Goal: Task Accomplishment & Management: Use online tool/utility

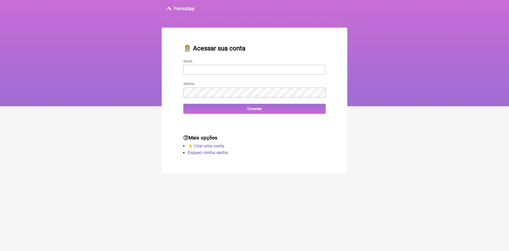
click at [222, 71] on input "Email" at bounding box center [255, 70] width 142 height 10
type input "[EMAIL_ADDRESS][DOMAIN_NAME]"
click at [199, 112] on input "Conectar" at bounding box center [255, 109] width 142 height 10
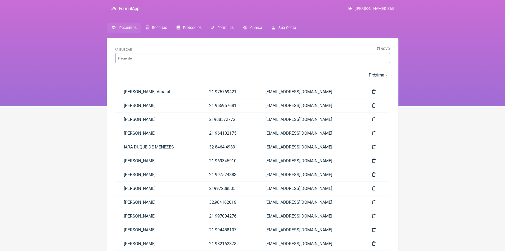
click at [128, 27] on span "Pacientes" at bounding box center [127, 27] width 17 height 5
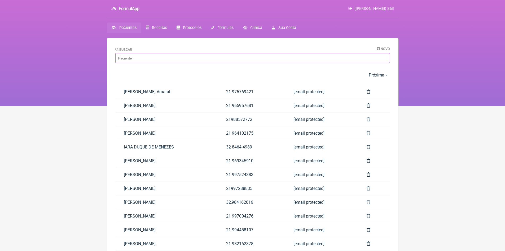
drag, startPoint x: 145, startPoint y: 59, endPoint x: 187, endPoint y: 56, distance: 42.0
click at [145, 58] on input "Buscar" at bounding box center [252, 58] width 275 height 10
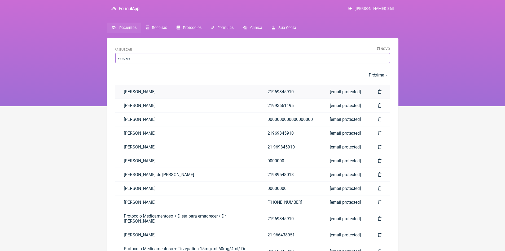
type input "vinicius"
click at [163, 93] on link "Vinicius Vieira Paschoal" at bounding box center [187, 92] width 144 height 14
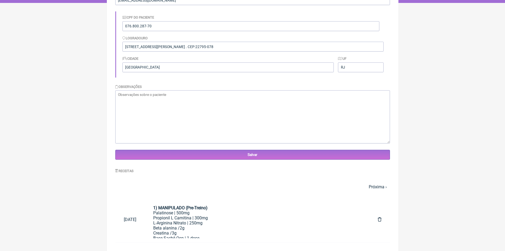
scroll to position [106, 0]
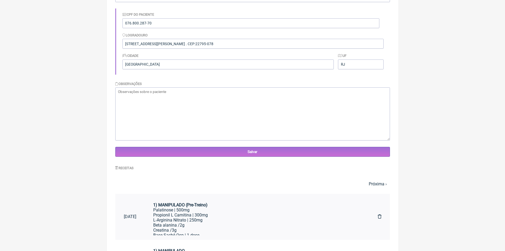
click at [177, 216] on div "Propionil L Carnitina | 300mg" at bounding box center [257, 214] width 208 height 5
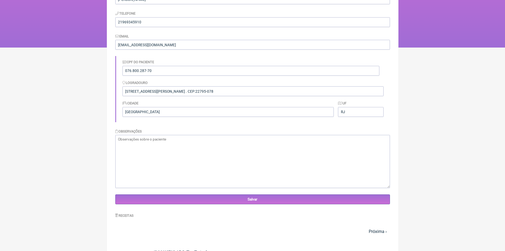
scroll to position [0, 0]
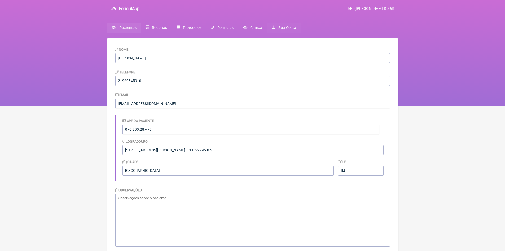
drag, startPoint x: 393, startPoint y: 7, endPoint x: 273, endPoint y: 29, distance: 122.3
click at [393, 7] on span "(VINICIUS VIEIRA PASCHOAL) Sair" at bounding box center [375, 8] width 40 height 5
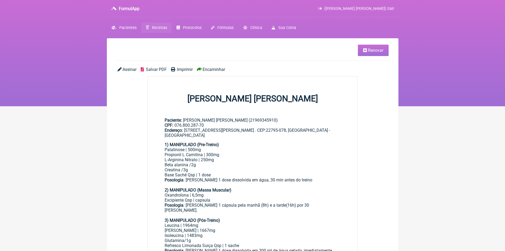
click at [369, 51] on span "Renovar" at bounding box center [375, 50] width 15 height 5
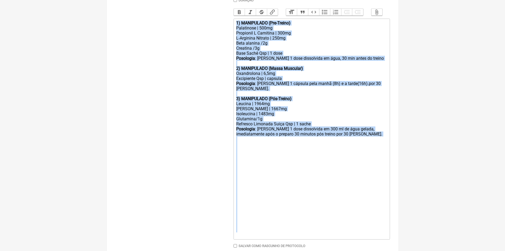
scroll to position [186, 0]
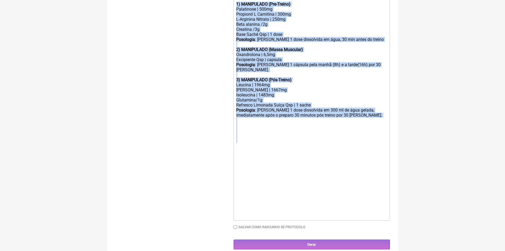
drag, startPoint x: 237, startPoint y: 140, endPoint x: 322, endPoint y: 145, distance: 85.5
click at [322, 145] on trix-editor "1) MANIPULADO (Pre-Treino) Palatinose | 500mg Propionil L Carnitina | 300mg L-A…" at bounding box center [312, 110] width 156 height 221
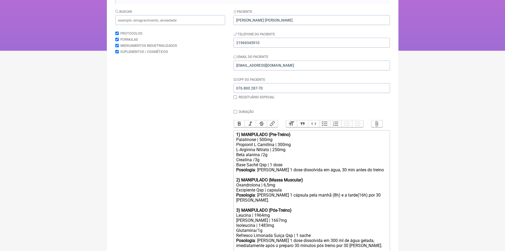
type trix-editor "<div><br></div><div><br></div><div><br></div><div><br></div><div><br></div><div…"
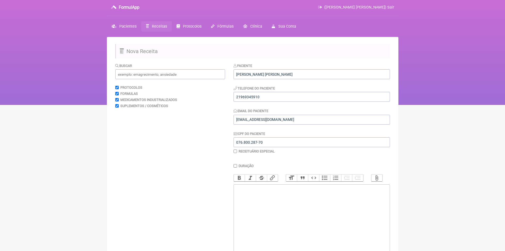
scroll to position [0, 0]
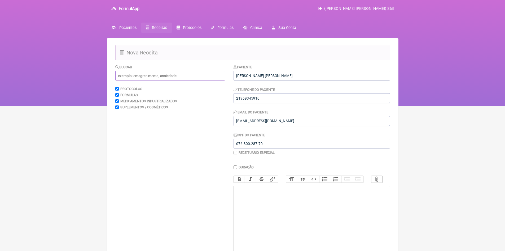
click at [173, 78] on input "text" at bounding box center [170, 76] width 110 height 10
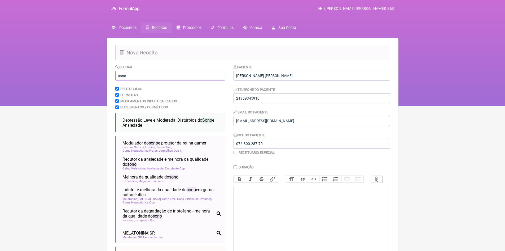
type input "sono"
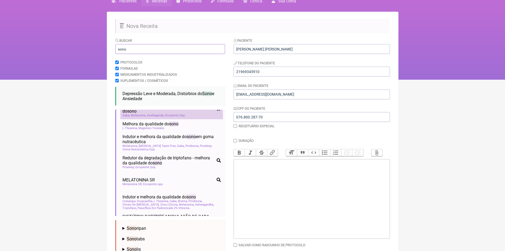
scroll to position [53, 0]
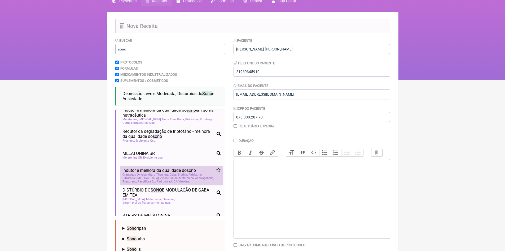
click at [180, 176] on span "Biotina" at bounding box center [183, 174] width 10 height 3
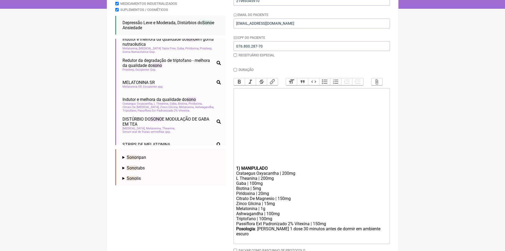
scroll to position [106, 0]
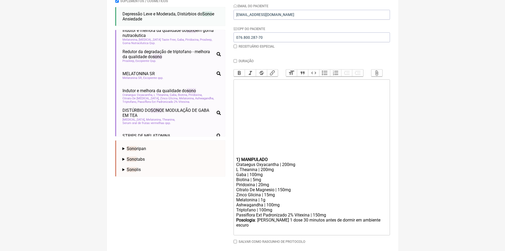
click at [235, 163] on trix-editor "1) MANIPULADO Crataegus Oxyacantha | 200mg L Theanina | 200mg Gaba | 100mg Biot…" at bounding box center [312, 157] width 156 height 156
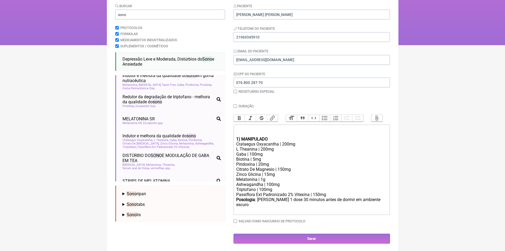
scroll to position [56, 0]
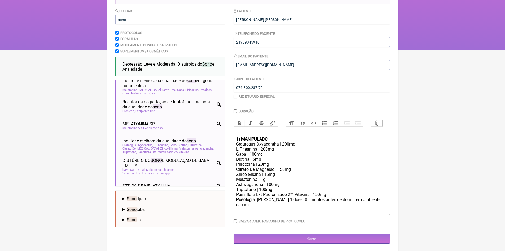
click at [262, 182] on div "Melatonina | 1g" at bounding box center [311, 179] width 151 height 5
click at [268, 182] on div "Melatonina | 10g" at bounding box center [311, 179] width 151 height 5
click at [379, 204] on div "Posologia : Tomar 1 dose 30 minutos antes de dormir em ambiente escuro ㅤ" at bounding box center [311, 205] width 151 height 16
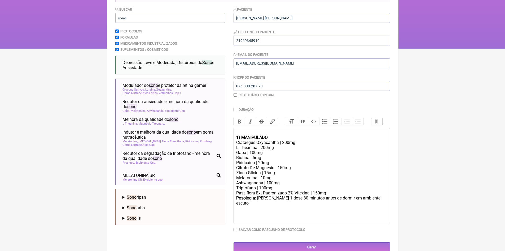
scroll to position [66, 0]
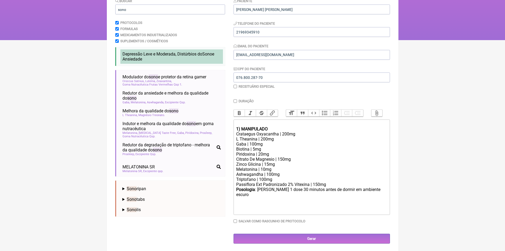
click at [208, 54] on span "Sono" at bounding box center [207, 53] width 10 height 5
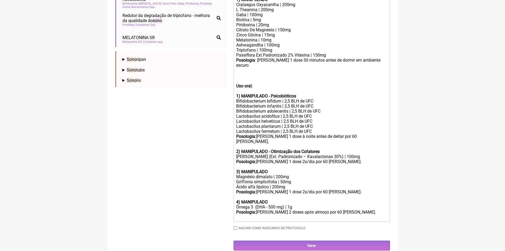
scroll to position [197, 0]
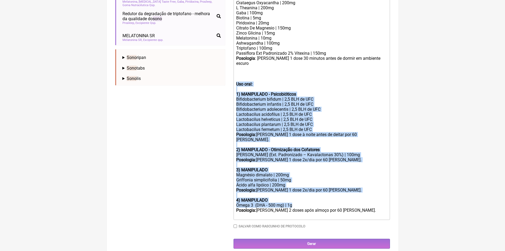
drag, startPoint x: 236, startPoint y: 82, endPoint x: 342, endPoint y: 200, distance: 159.0
click at [342, 200] on trix-editor "1) MANIPULADO Crataegus Oxyacantha | 200mg L Theanina | 200mg Gaba | 100mg Biot…" at bounding box center [312, 103] width 156 height 231
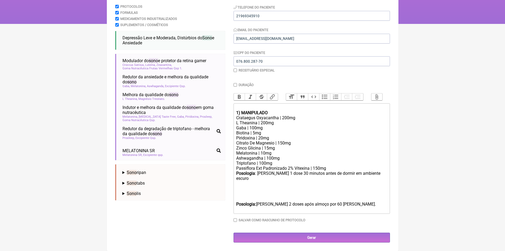
scroll to position [81, 0]
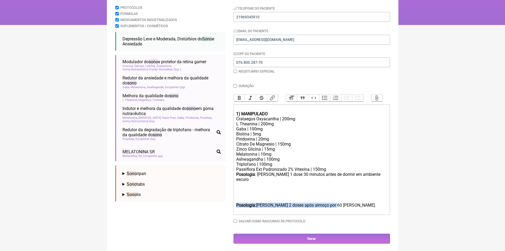
drag, startPoint x: 237, startPoint y: 203, endPoint x: 340, endPoint y: 203, distance: 103.4
click at [340, 203] on div "Posologia: Tomar 2 doses após almoço por 60 dias." at bounding box center [311, 207] width 151 height 10
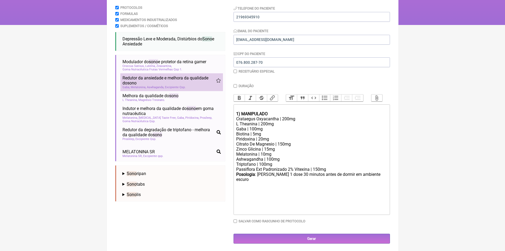
click at [158, 85] on span "Redutor da ansiedade e melhora da qualidade do sono" at bounding box center [170, 80] width 94 height 10
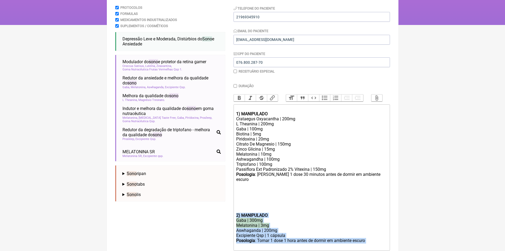
drag, startPoint x: 235, startPoint y: 214, endPoint x: 370, endPoint y: 239, distance: 136.7
click at [370, 239] on trix-editor "1) MANIPULADO Crataegus Oxyacantha | 200mg L Theanina | 200mg Gaba | 100mg Biot…" at bounding box center [312, 177] width 156 height 146
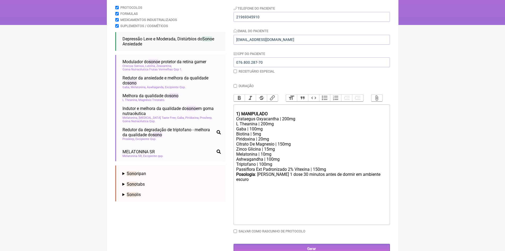
click at [251, 131] on div "Gaba | 100mg" at bounding box center [311, 128] width 151 height 5
click at [264, 167] on div "Triptofano | 100mg" at bounding box center [311, 163] width 151 height 5
type trix-editor "<div><br></div><div><strong>1) MANIPULADO</strong></div><div>Crataegus Oxyacant…"
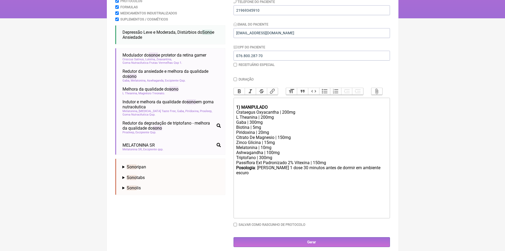
scroll to position [91, 0]
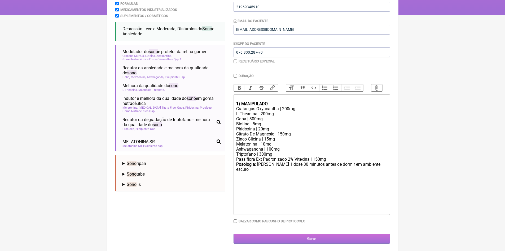
click at [312, 238] on input "Gerar" at bounding box center [312, 238] width 156 height 10
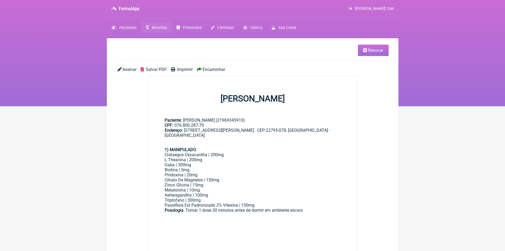
click at [182, 70] on span "Imprimir" at bounding box center [185, 69] width 16 height 5
drag, startPoint x: 391, startPoint y: 9, endPoint x: 279, endPoint y: 28, distance: 113.8
click at [391, 9] on span "(VINICIUS VIEIRA PASCHOAL) Sair" at bounding box center [375, 8] width 40 height 5
